Goal: Task Accomplishment & Management: Use online tool/utility

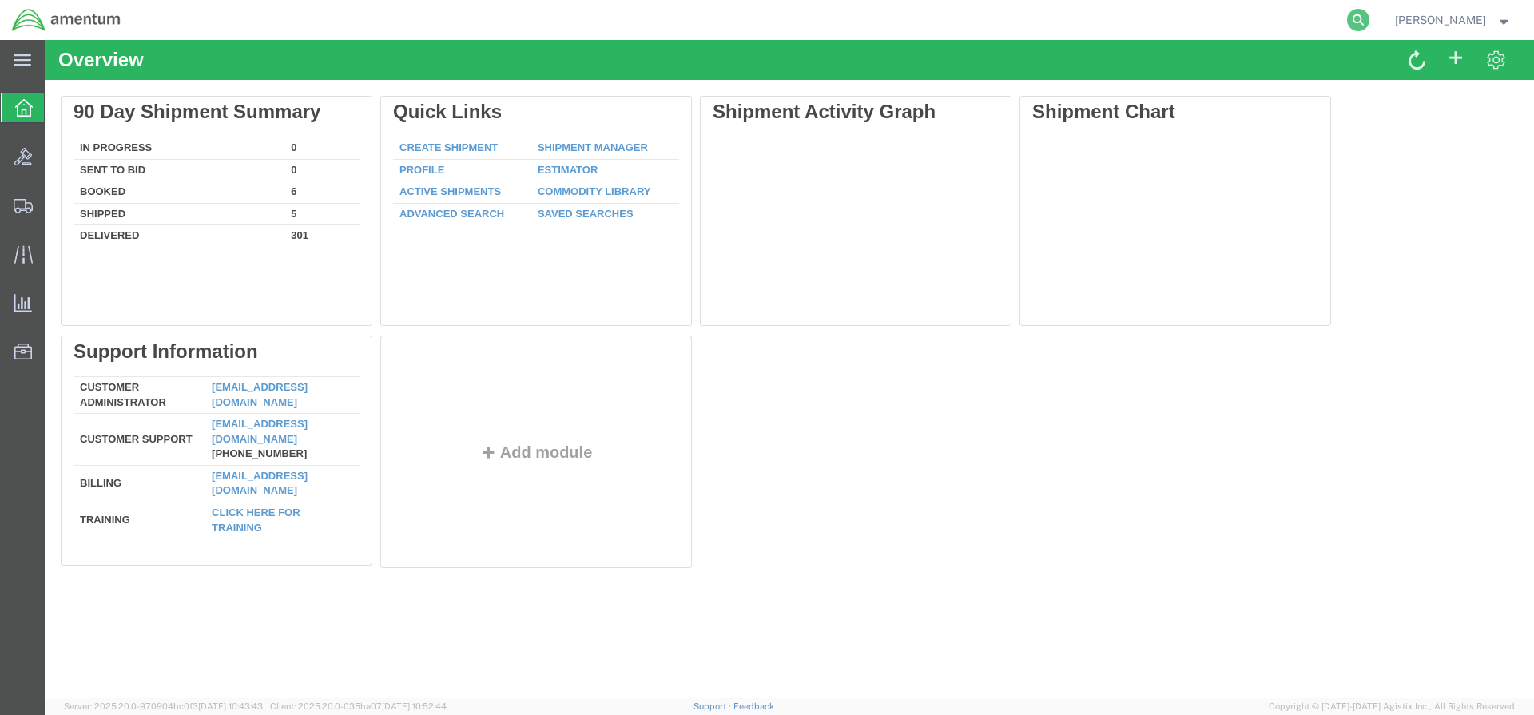
click at [1369, 19] on icon at bounding box center [1358, 20] width 22 height 22
click at [952, 18] on input "search" at bounding box center [1104, 20] width 486 height 38
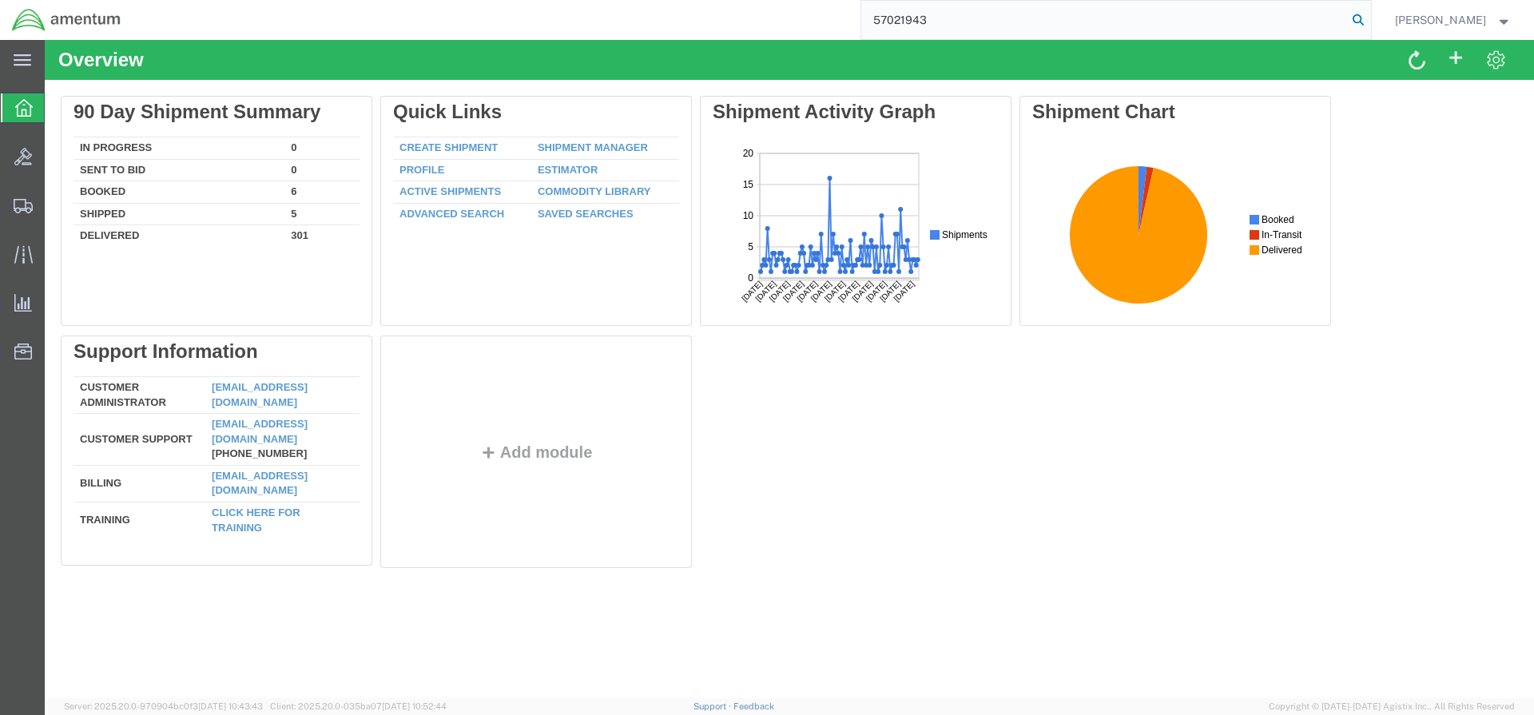
type input "57021943"
click at [1369, 17] on icon at bounding box center [1358, 20] width 22 height 22
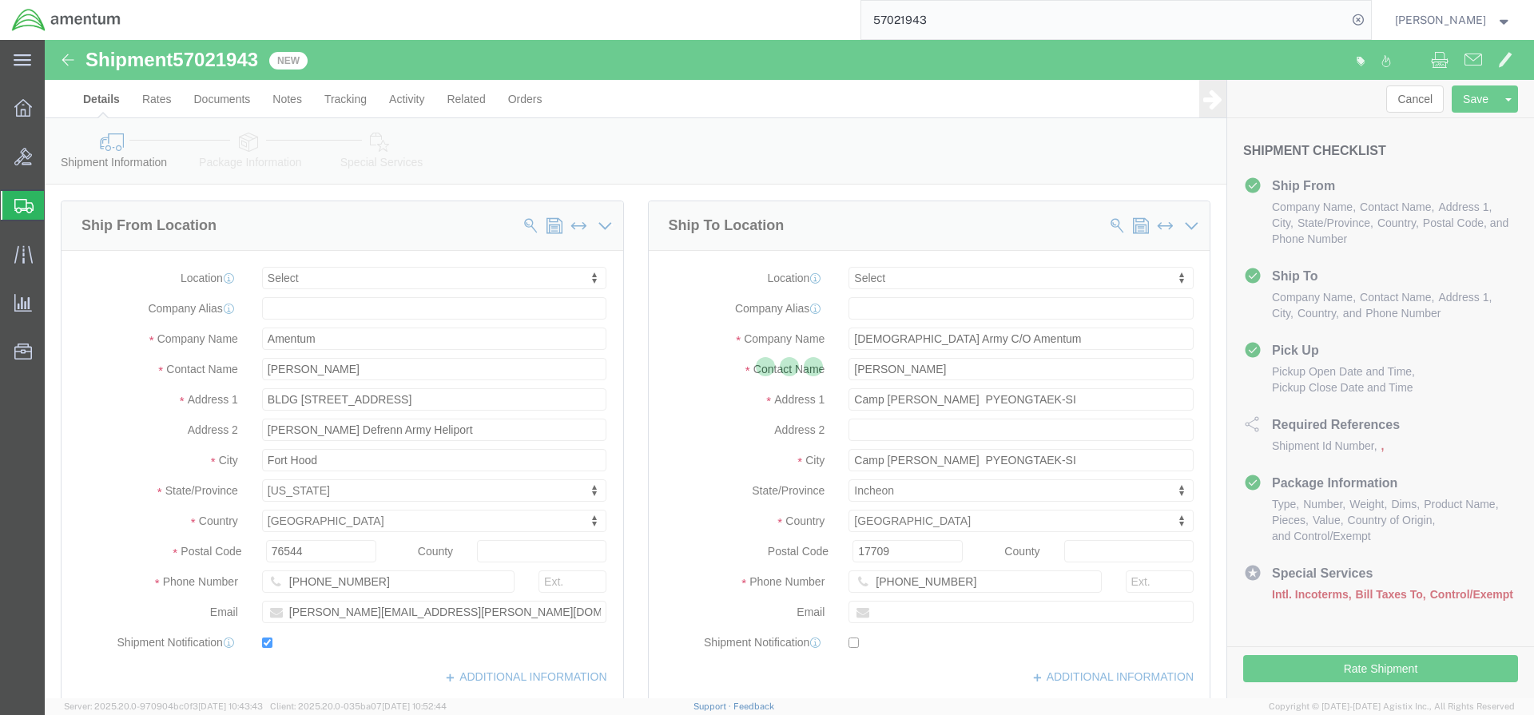
select select
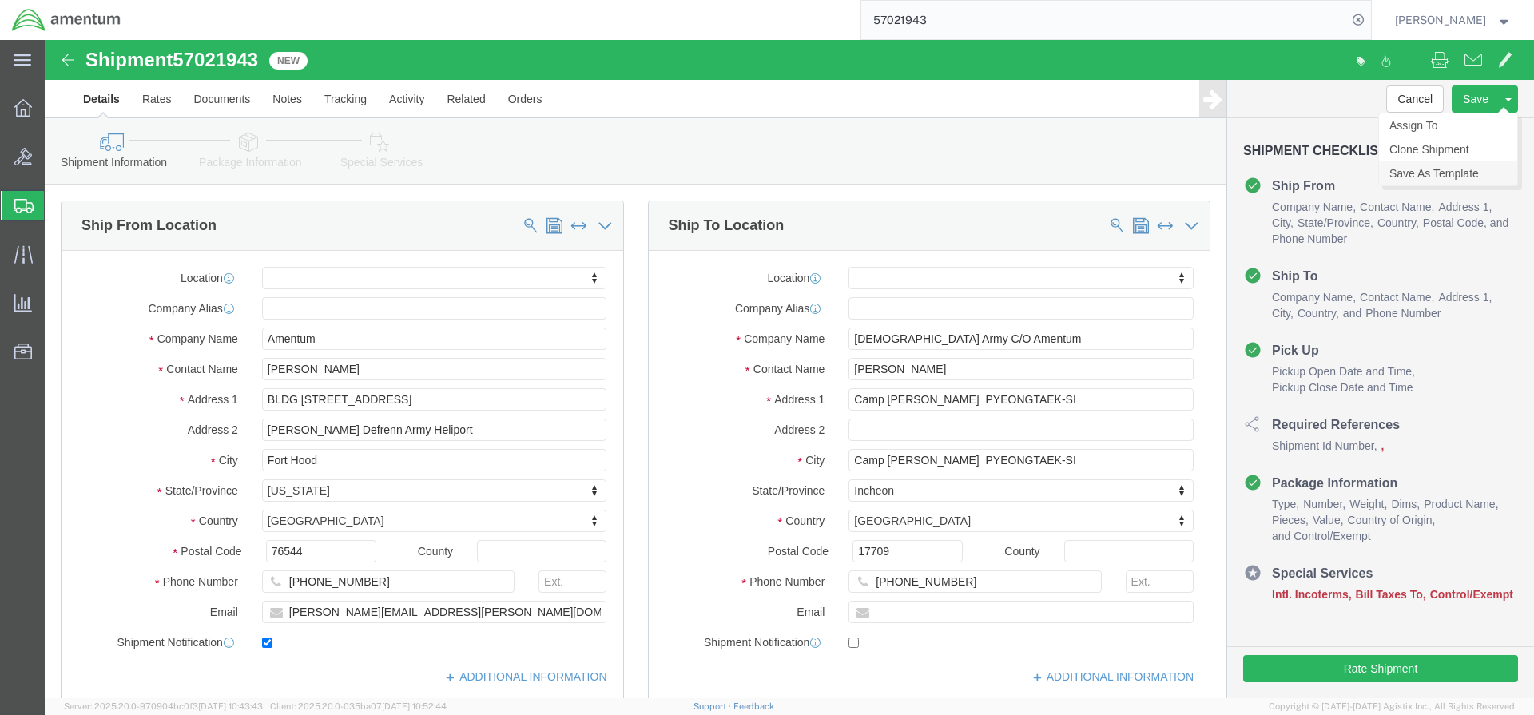
click link "Save As Template"
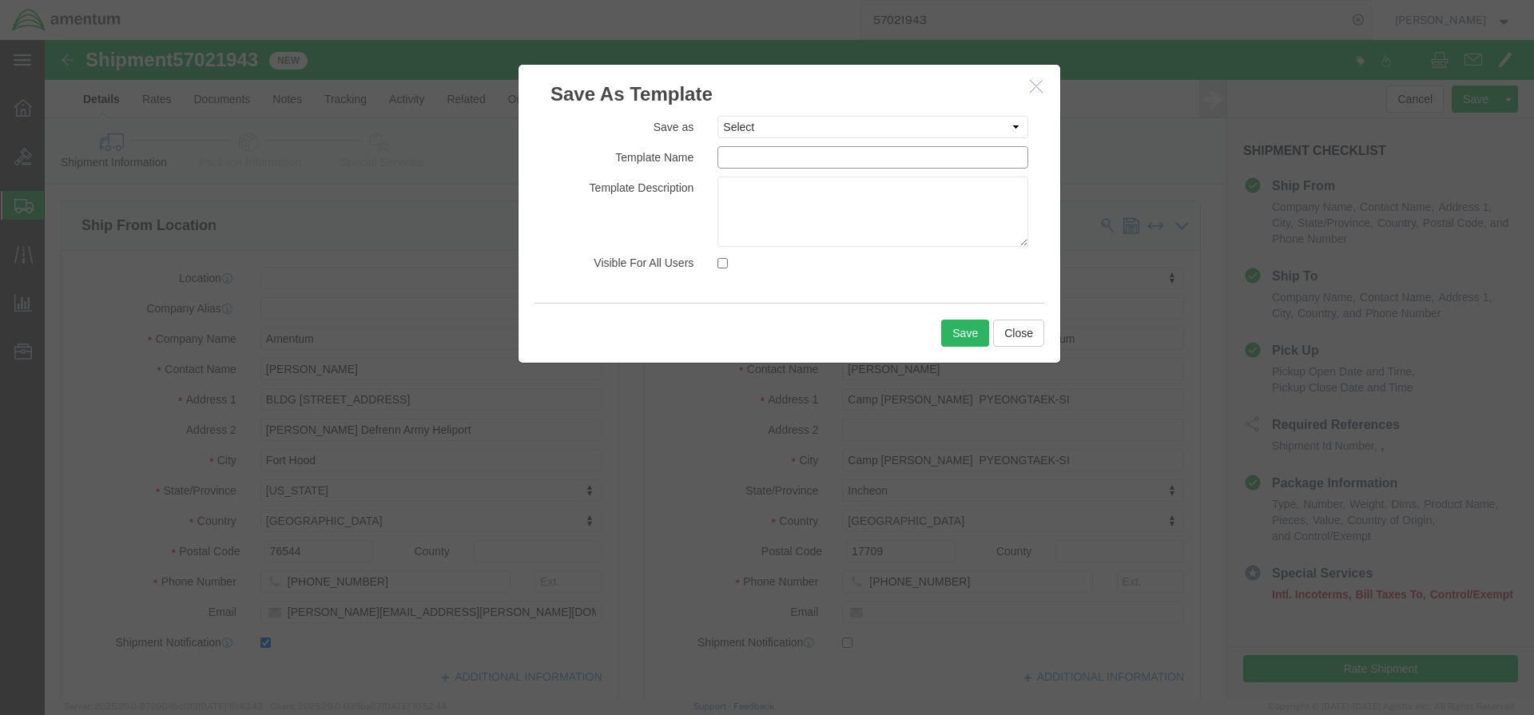
click input "text"
click input "Korea SWhipment"
type input "Korea Shipment"
click textarea
type textarea "Drug SAmple Kits"
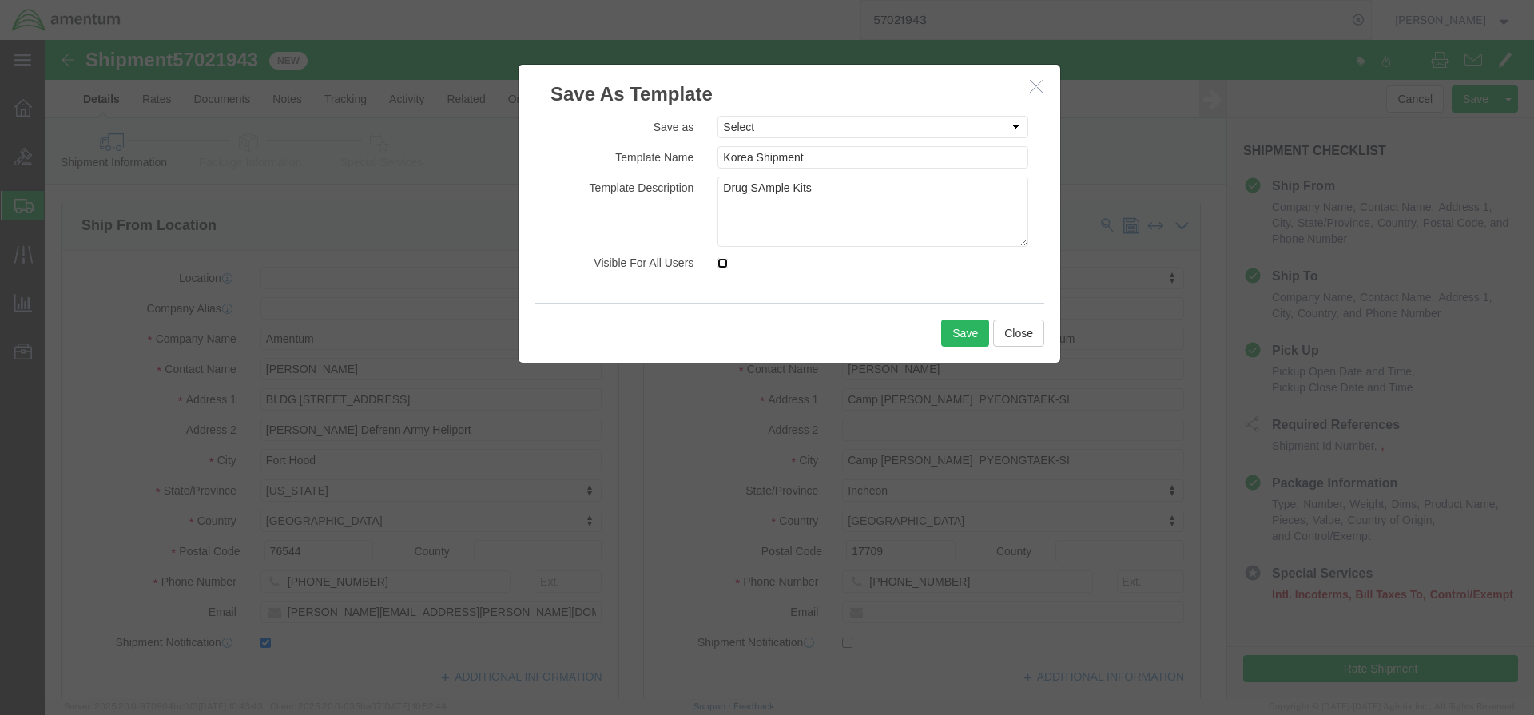
click input "Visible For All Users"
checkbox input "true"
click button "Save"
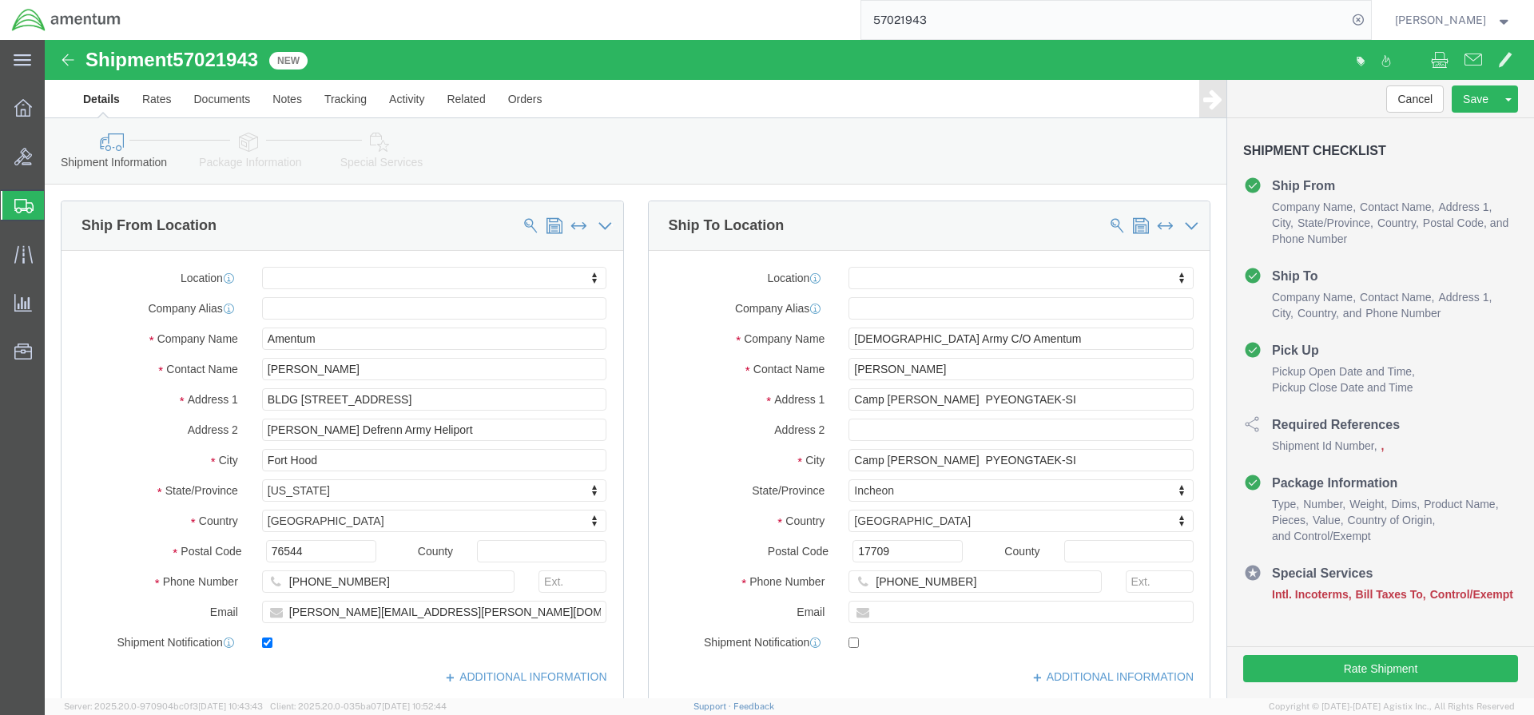
click div "Shipment Information Package Information Special Services"
